Goal: Task Accomplishment & Management: Complete application form

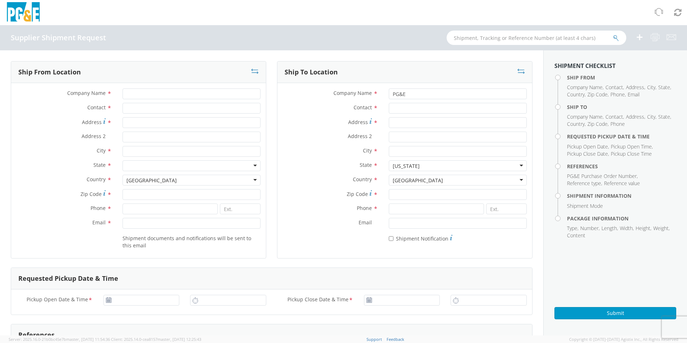
scroll to position [180, 0]
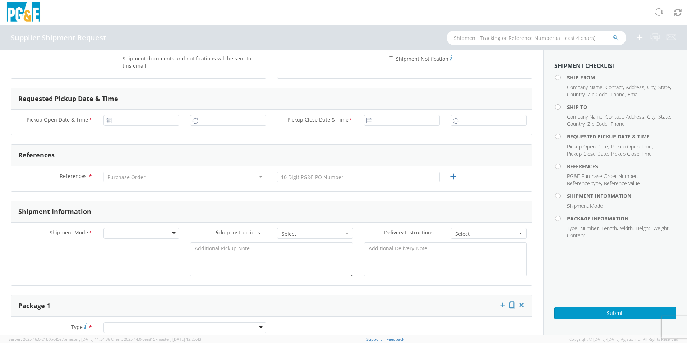
click at [253, 176] on div "Purchase Order" at bounding box center [184, 176] width 163 height 11
click at [241, 177] on div "Purchase Order" at bounding box center [184, 176] width 163 height 11
click at [240, 177] on div "Purchase Order" at bounding box center [184, 176] width 163 height 11
click at [256, 178] on div "Purchase Order" at bounding box center [184, 176] width 163 height 11
click at [250, 179] on div "Purchase Order" at bounding box center [184, 176] width 163 height 11
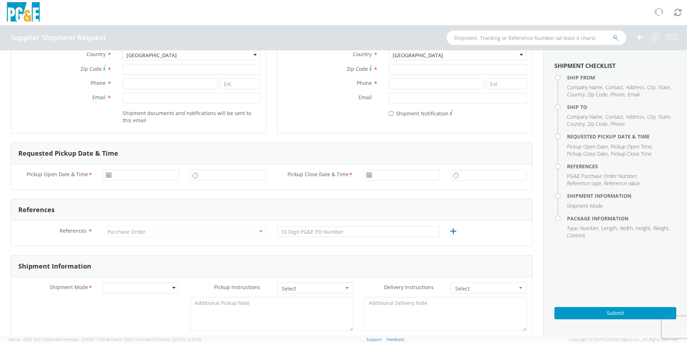
scroll to position [0, 0]
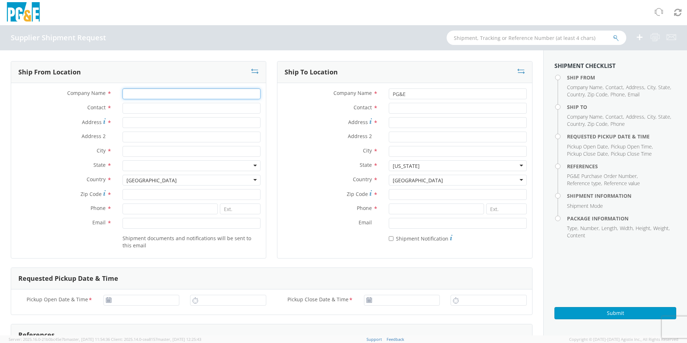
click at [128, 93] on input "Company Name *" at bounding box center [192, 93] width 138 height 11
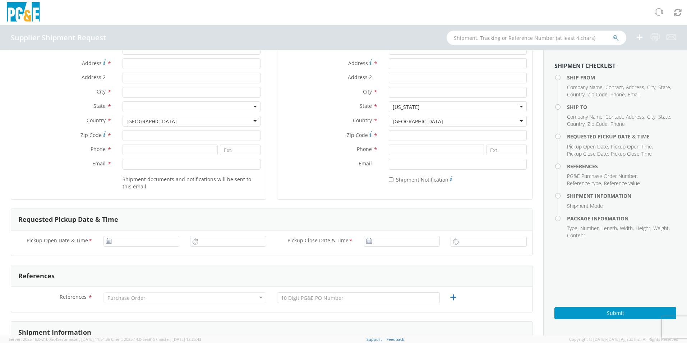
scroll to position [144, 0]
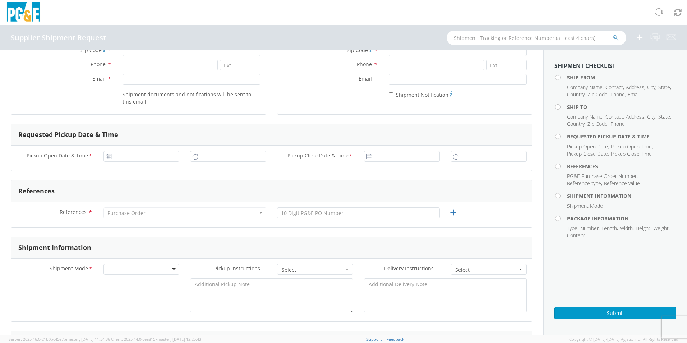
click at [129, 215] on div "Purchase Order" at bounding box center [126, 212] width 38 height 7
click at [128, 211] on div "Purchase Order" at bounding box center [126, 212] width 38 height 7
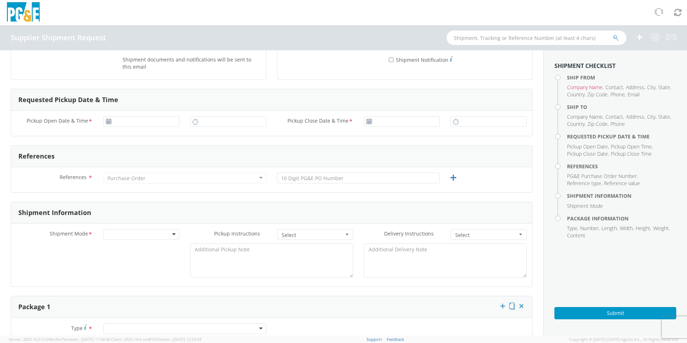
scroll to position [180, 0]
click at [120, 177] on div "Purchase Order" at bounding box center [126, 177] width 38 height 7
click at [200, 177] on div "Purchase Order" at bounding box center [184, 176] width 163 height 11
click at [299, 177] on input "text" at bounding box center [358, 176] width 163 height 11
click at [235, 176] on div "Purchase Order" at bounding box center [184, 176] width 163 height 11
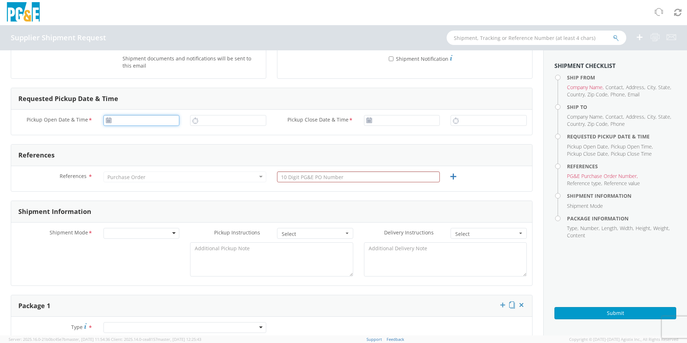
click at [130, 115] on input "Pickup Open Date & Time *" at bounding box center [141, 120] width 76 height 11
type input "[DATE]"
click at [181, 88] on div "Requested Pickup Date & Time Pickup Open Date & Time * [DATE] Pickup Close Date…" at bounding box center [272, 111] width 522 height 47
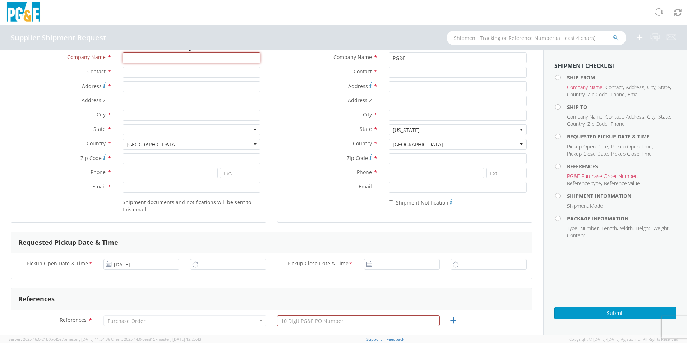
click at [146, 59] on input "Company Name *" at bounding box center [192, 57] width 138 height 11
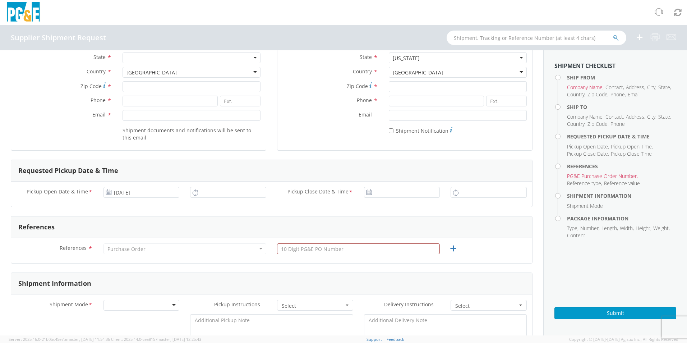
click at [150, 250] on div "Purchase Order" at bounding box center [184, 248] width 163 height 11
drag, startPoint x: 150, startPoint y: 250, endPoint x: 189, endPoint y: 250, distance: 38.4
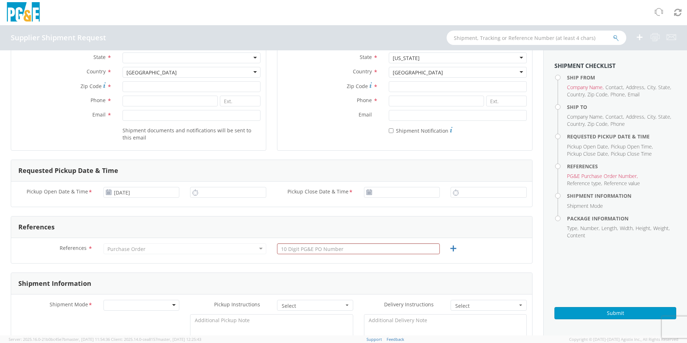
click at [183, 249] on div "Purchase Order" at bounding box center [184, 248] width 163 height 11
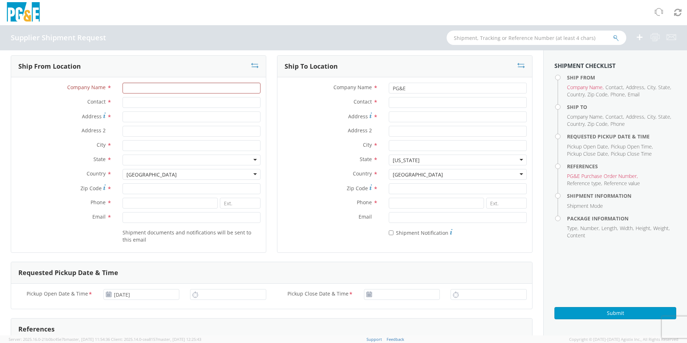
scroll to position [0, 0]
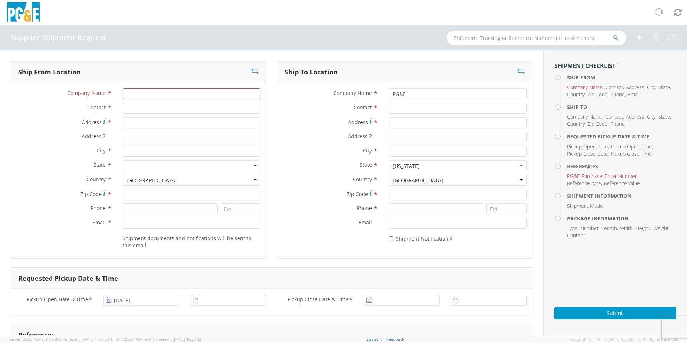
click at [591, 184] on span "Reference type" at bounding box center [584, 183] width 34 height 7
click at [586, 176] on span "PG&E Purchase Order Number" at bounding box center [602, 175] width 70 height 7
click at [66, 220] on label "Email *" at bounding box center [64, 222] width 106 height 9
click at [123, 220] on input "Email *" at bounding box center [192, 223] width 138 height 11
